Goal: Task Accomplishment & Management: Complete application form

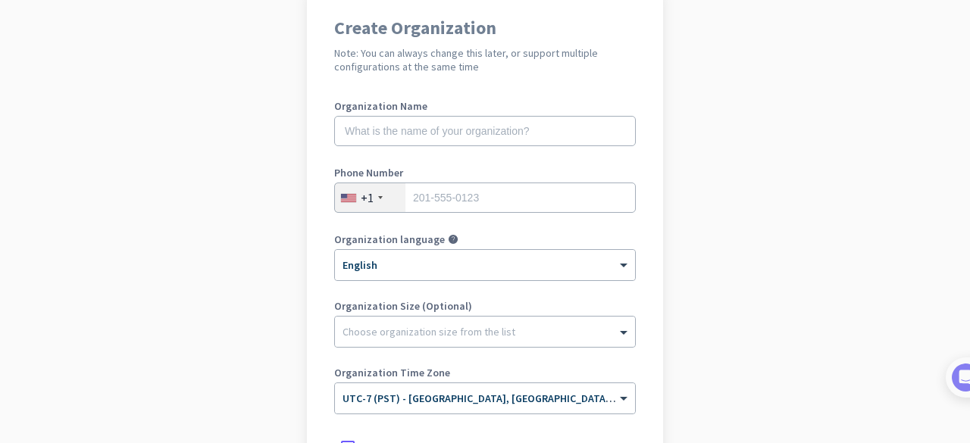
scroll to position [118, 0]
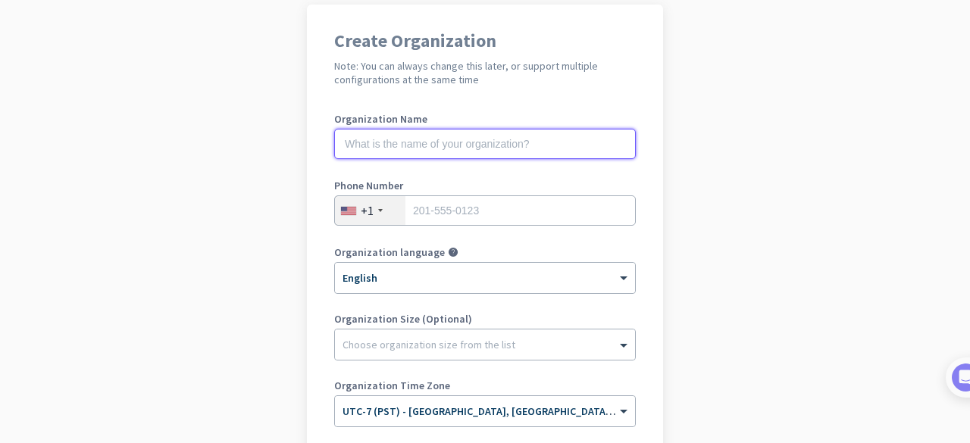
click at [494, 152] on input "text" at bounding box center [485, 144] width 302 height 30
type input "Mercor"
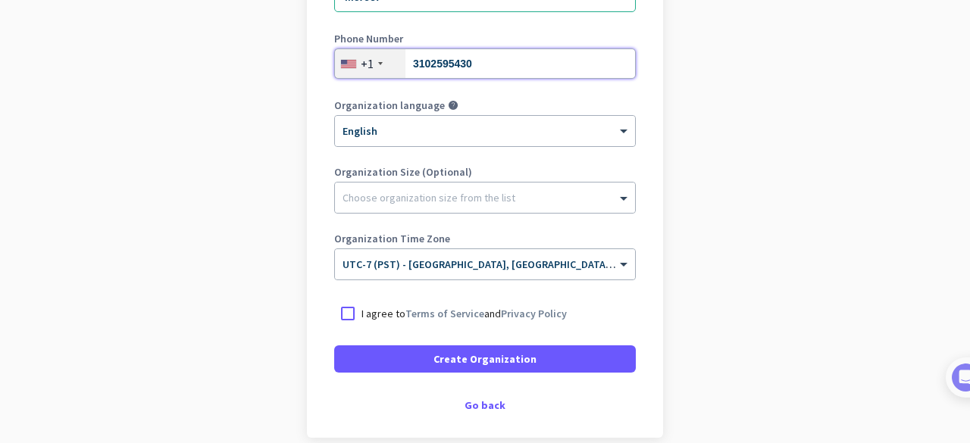
scroll to position [267, 0]
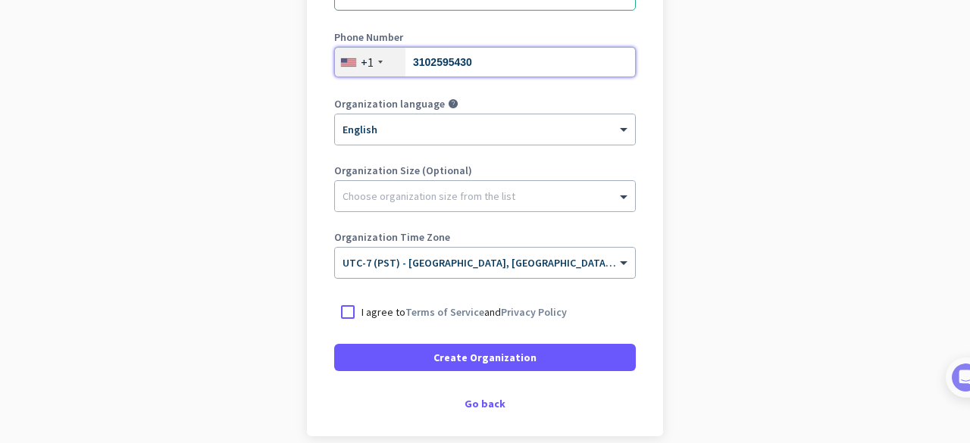
type input "3102595430"
click at [393, 265] on span "UTC-7 (PST) - [GEOGRAPHIC_DATA], [GEOGRAPHIC_DATA], [GEOGRAPHIC_DATA][PERSON_NA…" at bounding box center [618, 263] width 550 height 14
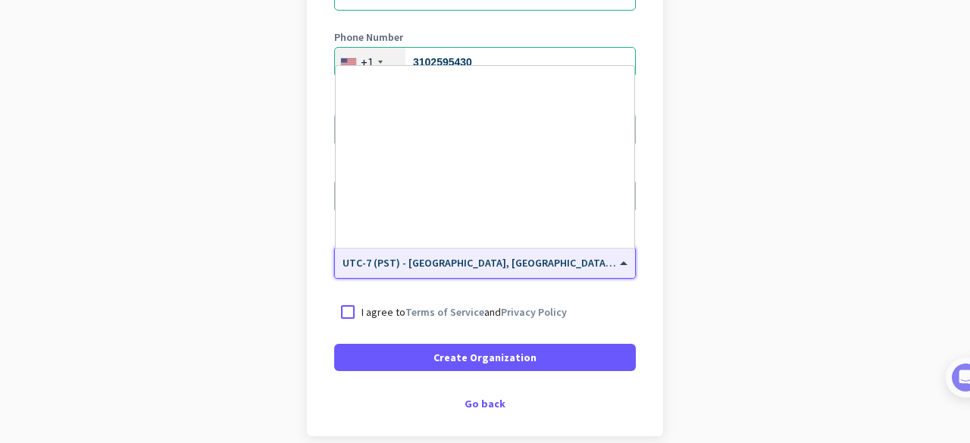
scroll to position [325, 0]
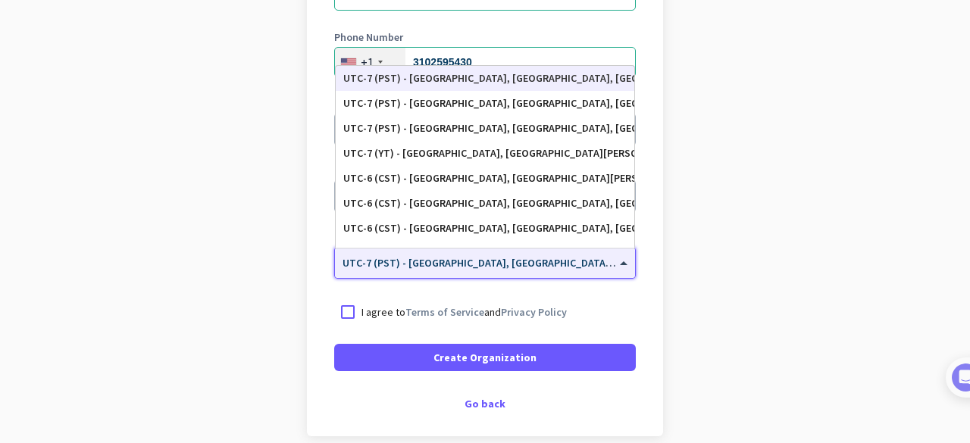
click at [443, 81] on div "UTC-7 (PST) - [GEOGRAPHIC_DATA], [GEOGRAPHIC_DATA], [GEOGRAPHIC_DATA][PERSON_NA…" at bounding box center [485, 78] width 284 height 13
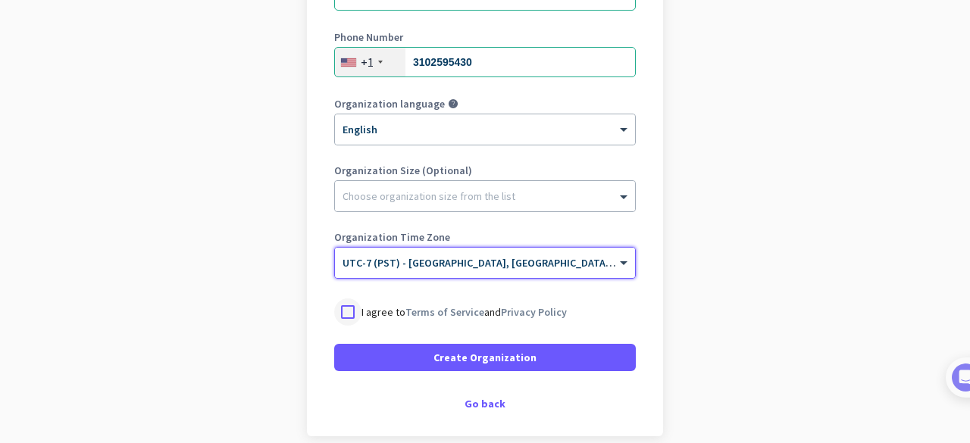
click at [344, 315] on div at bounding box center [347, 312] width 27 height 27
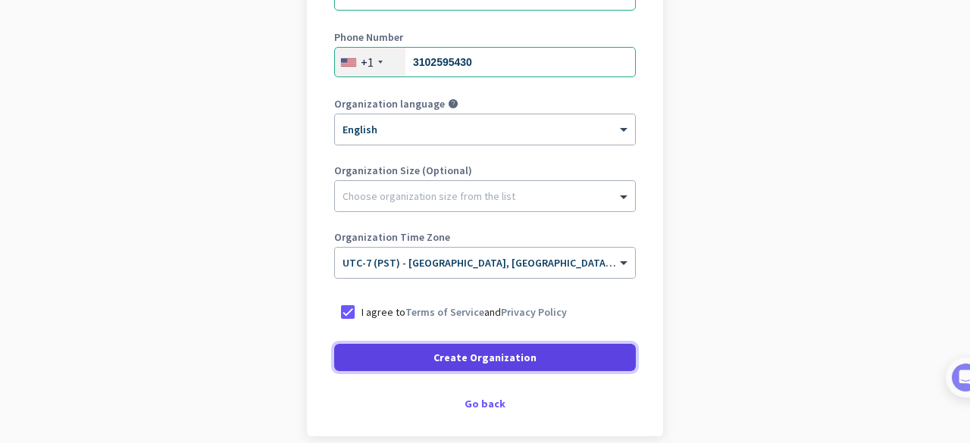
click at [406, 362] on span at bounding box center [485, 358] width 302 height 36
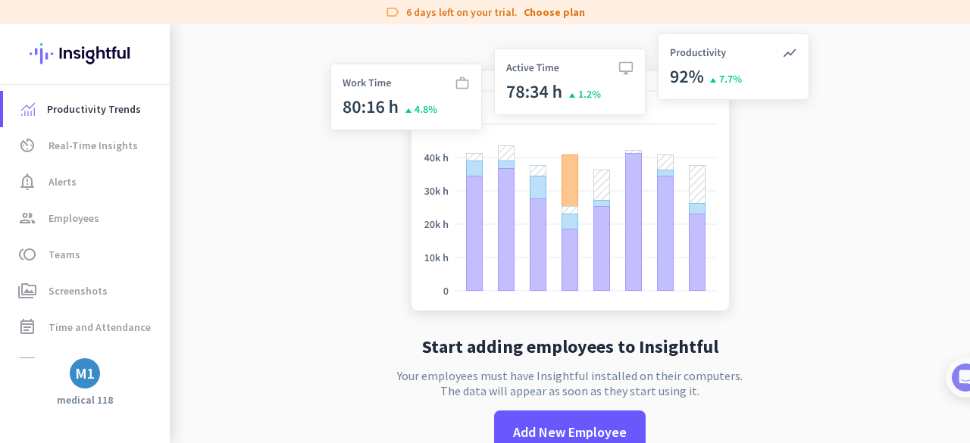
click at [380, 296] on img at bounding box center [570, 175] width 502 height 302
click at [89, 213] on span "Employees" at bounding box center [74, 218] width 51 height 18
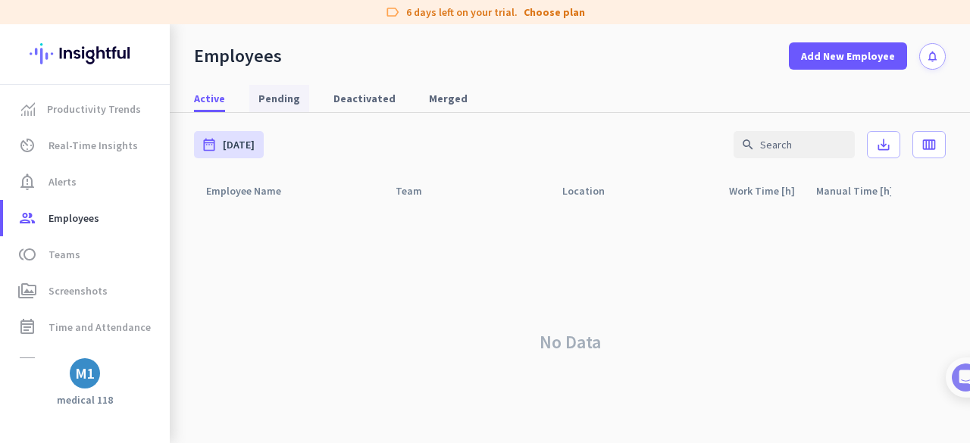
click at [284, 86] on span "Pending" at bounding box center [280, 98] width 42 height 27
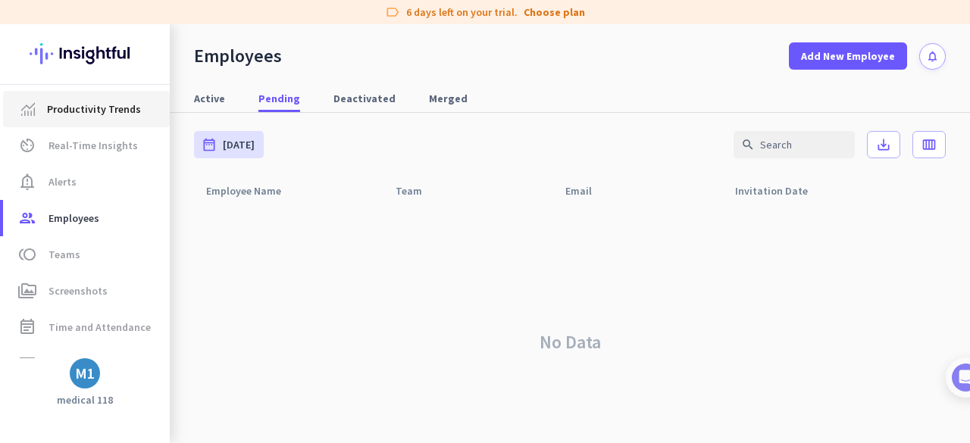
click at [92, 102] on span "Productivity Trends" at bounding box center [94, 109] width 94 height 18
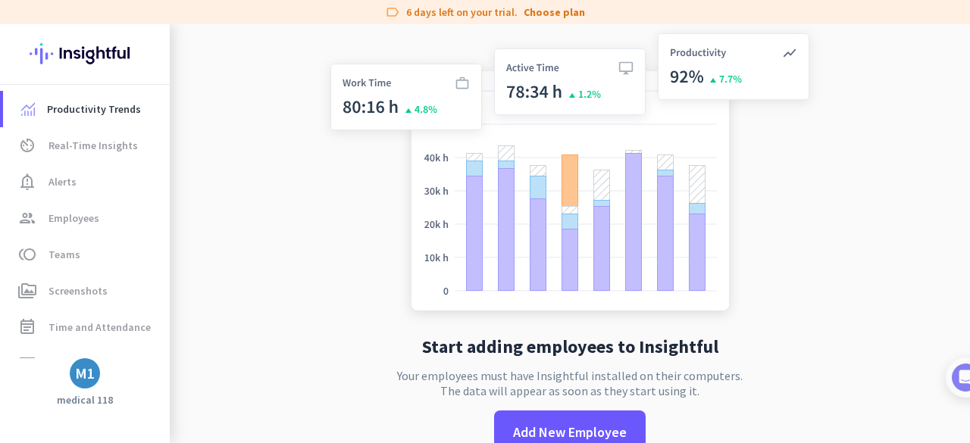
click at [77, 381] on div "M1" at bounding box center [85, 373] width 20 height 15
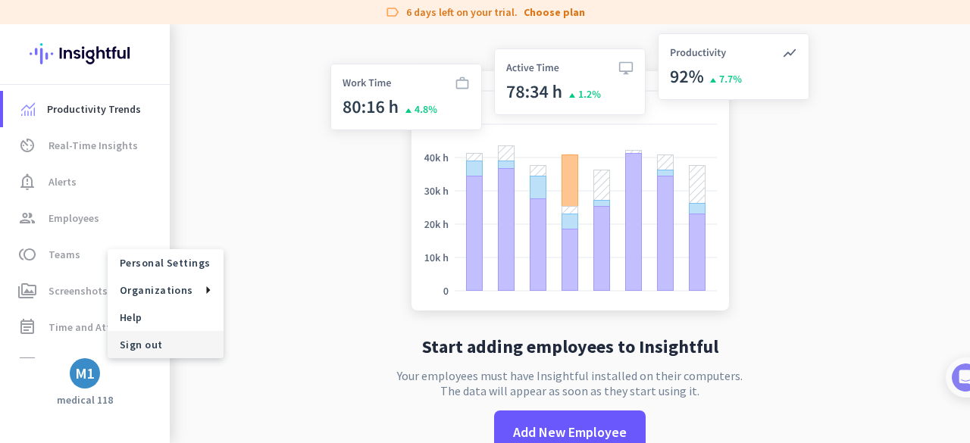
click at [155, 353] on span "Sign out" at bounding box center [166, 344] width 116 height 27
